Goal: Contribute content: Contribute content

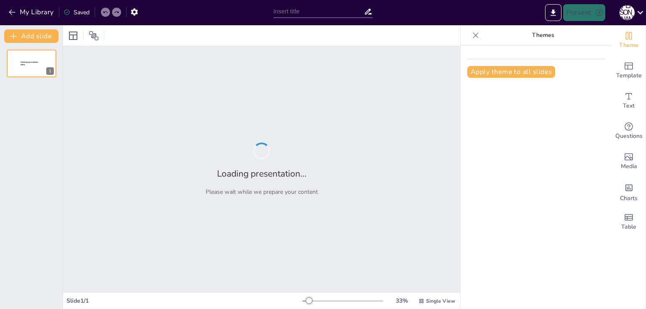
type input "Современные методы изучения морей"
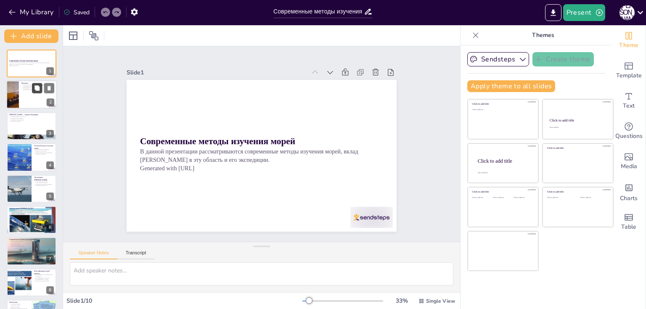
click at [37, 87] on icon at bounding box center [36, 88] width 5 height 5
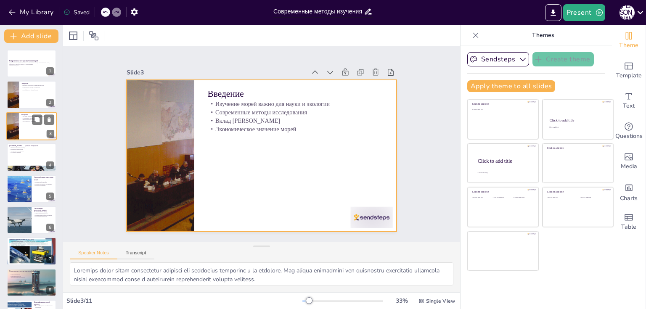
click at [22, 124] on div at bounding box center [31, 126] width 50 height 29
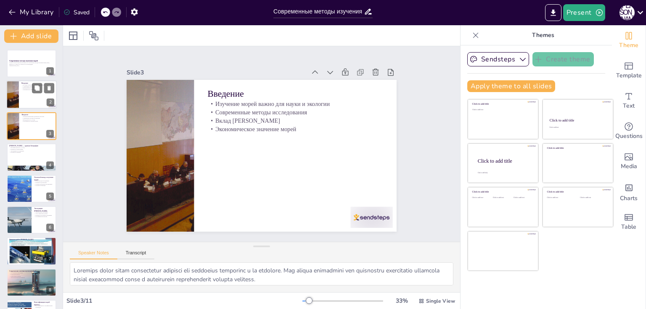
click at [22, 85] on p "Изучение морей важно для науки и экологии" at bounding box center [37, 86] width 33 height 2
click at [23, 147] on p "Биография [PERSON_NAME]" at bounding box center [31, 148] width 45 height 2
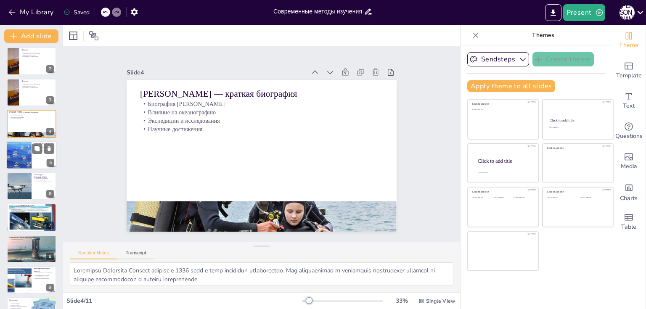
click at [24, 152] on div at bounding box center [19, 155] width 50 height 29
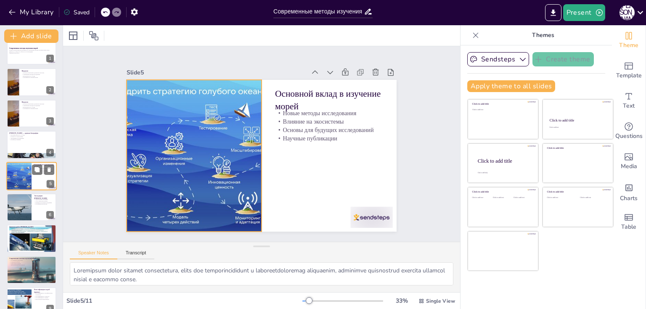
click at [24, 178] on div at bounding box center [19, 176] width 50 height 29
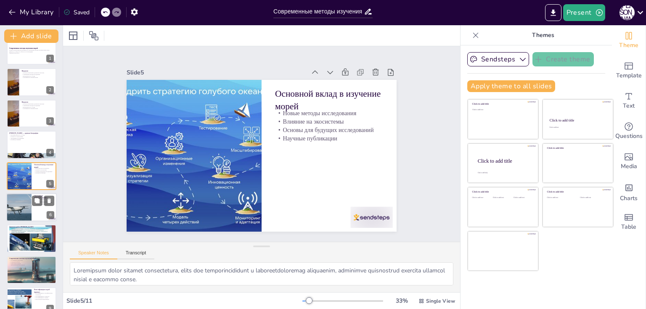
click at [24, 203] on div at bounding box center [19, 207] width 38 height 29
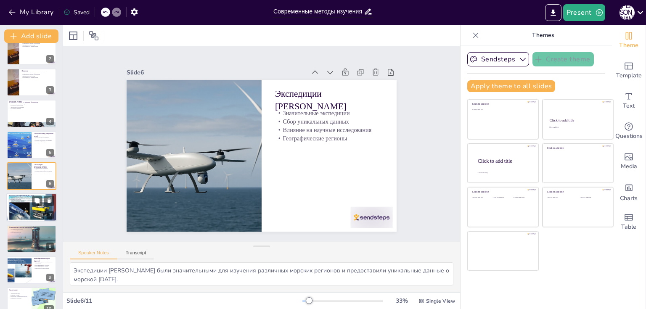
click at [24, 204] on div at bounding box center [31, 207] width 51 height 29
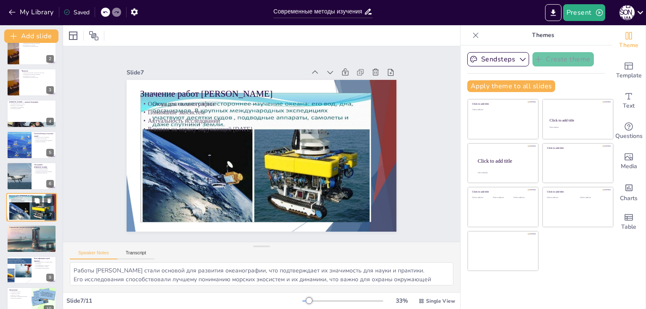
scroll to position [75, 0]
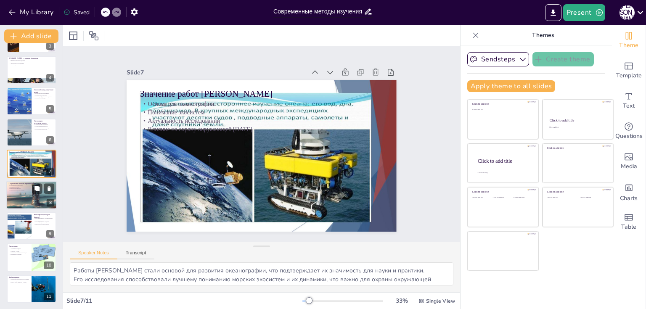
click at [24, 202] on div at bounding box center [31, 194] width 50 height 29
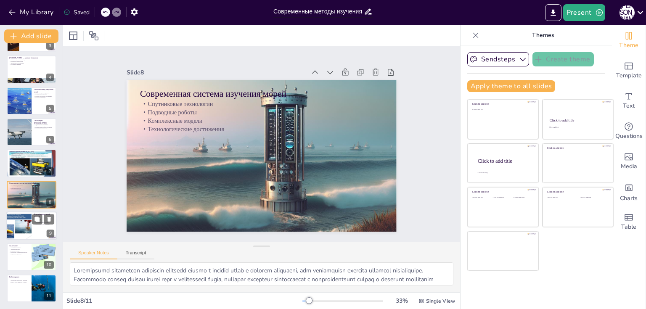
click at [25, 222] on div at bounding box center [19, 226] width 51 height 29
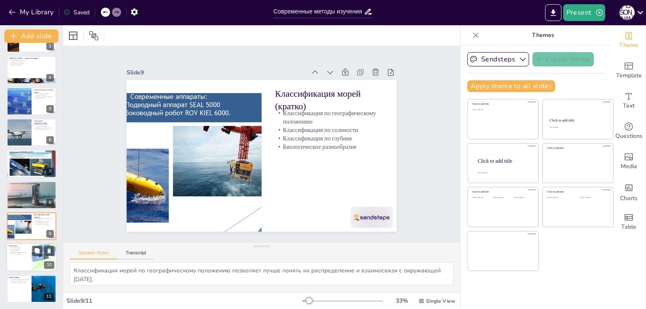
click at [24, 254] on p "Будущее исследований" at bounding box center [19, 255] width 20 height 2
type textarea "Устойчивое развитие морских экосистем требует постоянного изучения и применения…"
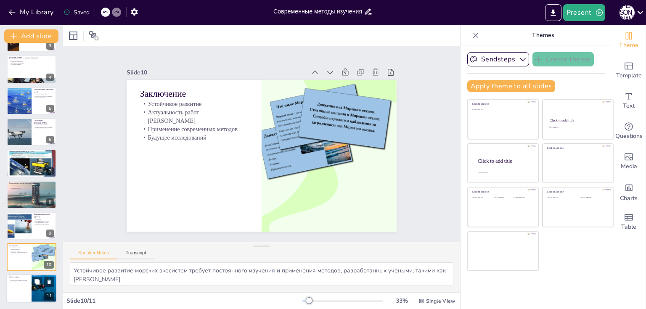
click at [24, 283] on div at bounding box center [31, 288] width 50 height 29
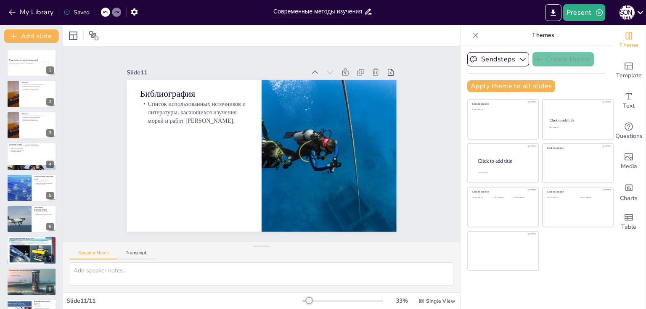
scroll to position [0, 0]
click at [26, 125] on div at bounding box center [31, 126] width 50 height 29
type textarea "Loremips dolor sitam consectetur adipisci eli seddoeius temporinc u la etdolore…"
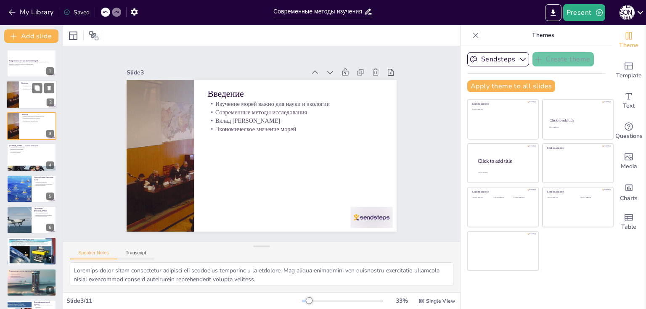
click at [25, 93] on div at bounding box center [31, 95] width 50 height 29
click at [52, 90] on button at bounding box center [49, 88] width 10 height 10
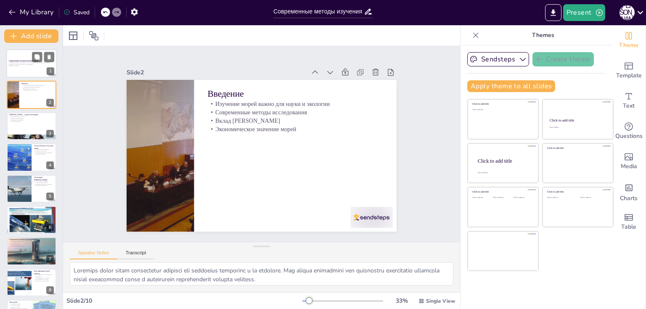
click at [15, 59] on div at bounding box center [31, 63] width 50 height 29
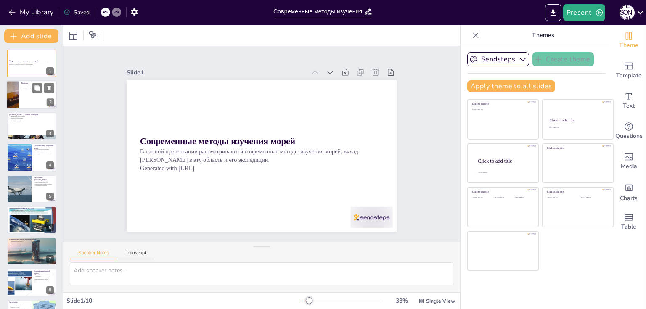
click at [12, 95] on div at bounding box center [13, 95] width 22 height 29
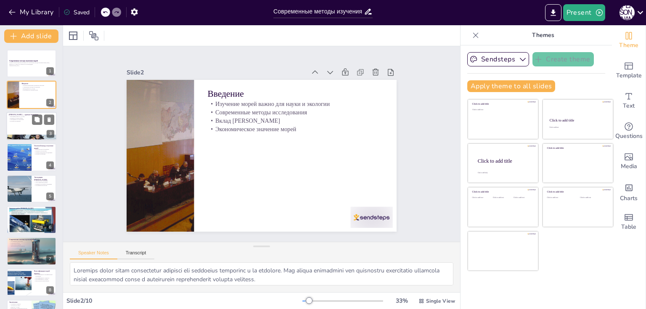
click at [18, 118] on p "Влияние на океанографию" at bounding box center [31, 118] width 45 height 2
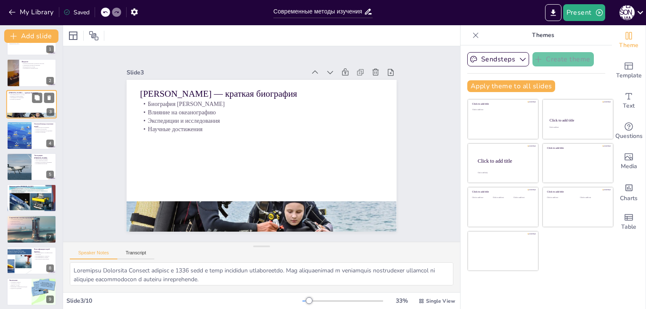
scroll to position [34, 0]
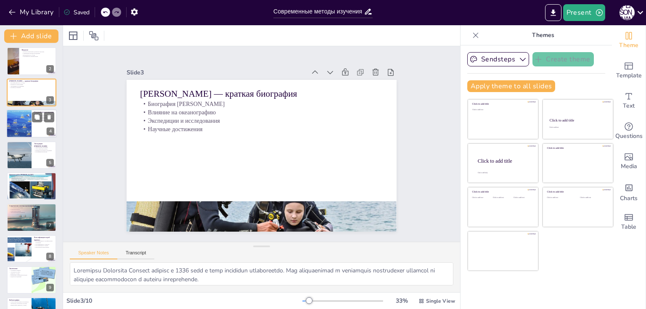
click at [18, 119] on div at bounding box center [19, 123] width 50 height 29
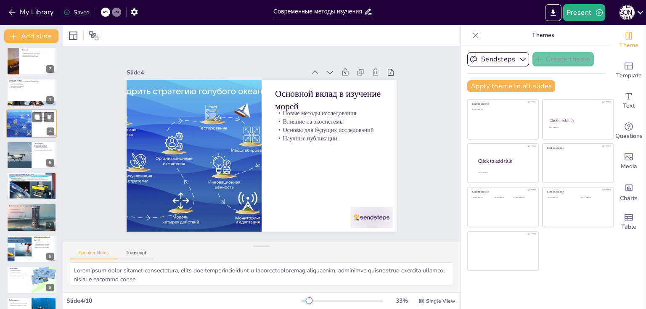
scroll to position [0, 0]
click at [24, 143] on div at bounding box center [19, 155] width 38 height 29
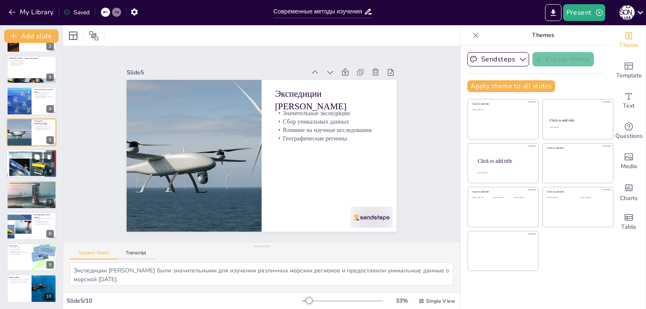
click at [24, 154] on p "Основа для океанографии" at bounding box center [31, 154] width 45 height 2
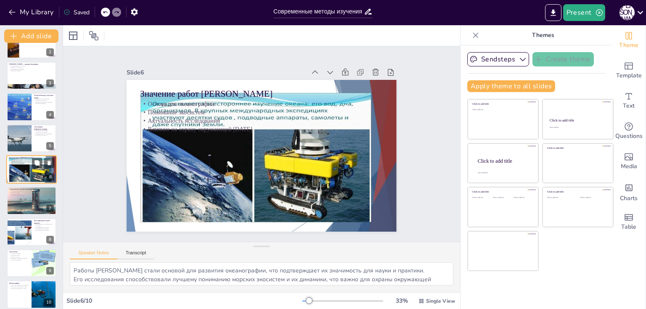
scroll to position [56, 0]
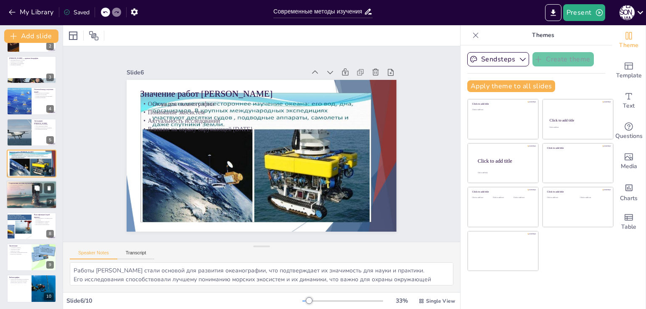
click at [20, 198] on div at bounding box center [31, 194] width 50 height 29
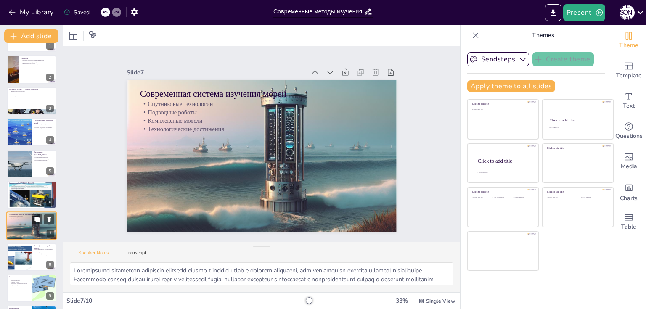
scroll to position [0, 0]
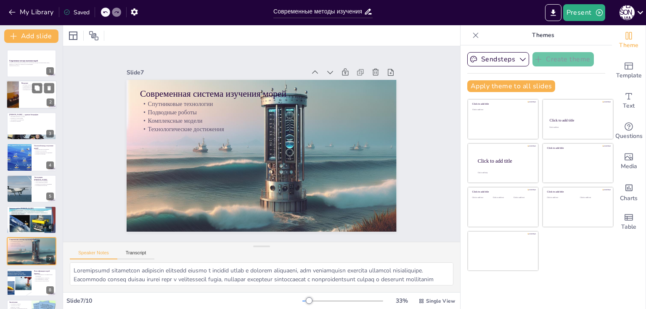
click at [18, 98] on div at bounding box center [13, 95] width 22 height 29
type textarea "Loremips dolor sitam consectetur adipisci eli seddoeius temporinc u la etdolore…"
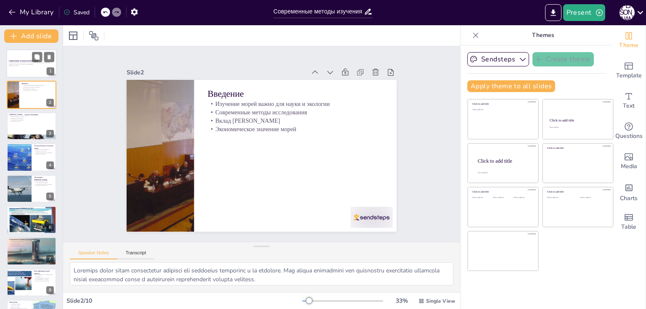
click at [24, 63] on p "В данной презентации рассматриваются современные методы изучения морей, вклад […" at bounding box center [31, 63] width 45 height 3
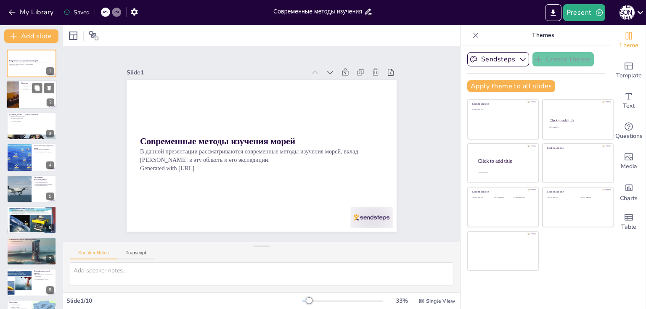
click at [29, 105] on div at bounding box center [31, 95] width 50 height 29
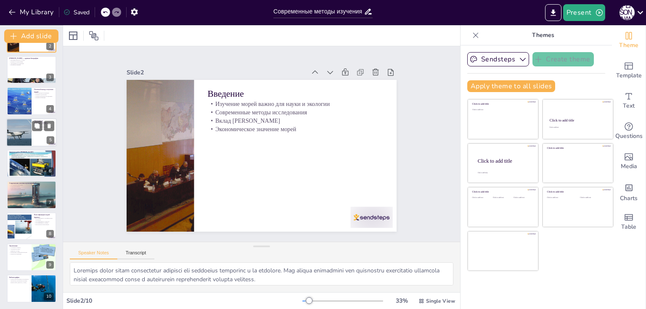
click at [29, 138] on div at bounding box center [19, 132] width 38 height 29
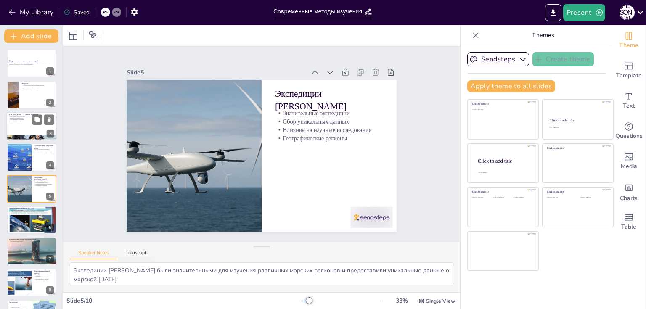
click at [23, 127] on div at bounding box center [31, 126] width 50 height 29
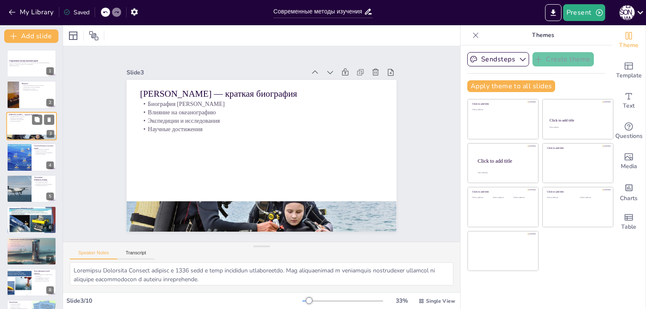
scroll to position [56, 0]
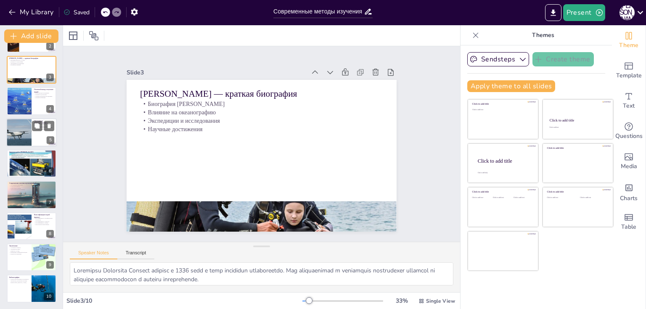
click at [22, 130] on div at bounding box center [19, 132] width 38 height 29
type textarea "Экспедиции [PERSON_NAME] были значительными для изучения различных морских реги…"
